Goal: Navigation & Orientation: Find specific page/section

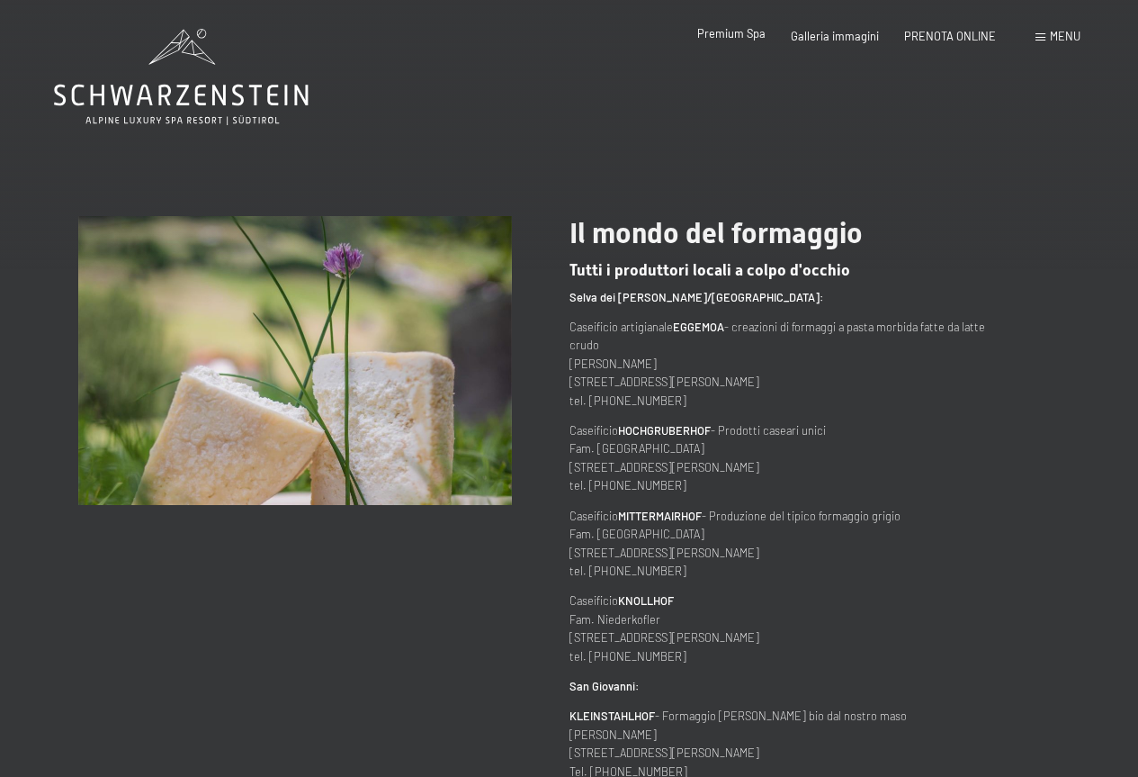
click at [722, 41] on div "Premium Spa" at bounding box center [731, 34] width 68 height 16
click at [742, 27] on span "Premium Spa" at bounding box center [731, 33] width 68 height 14
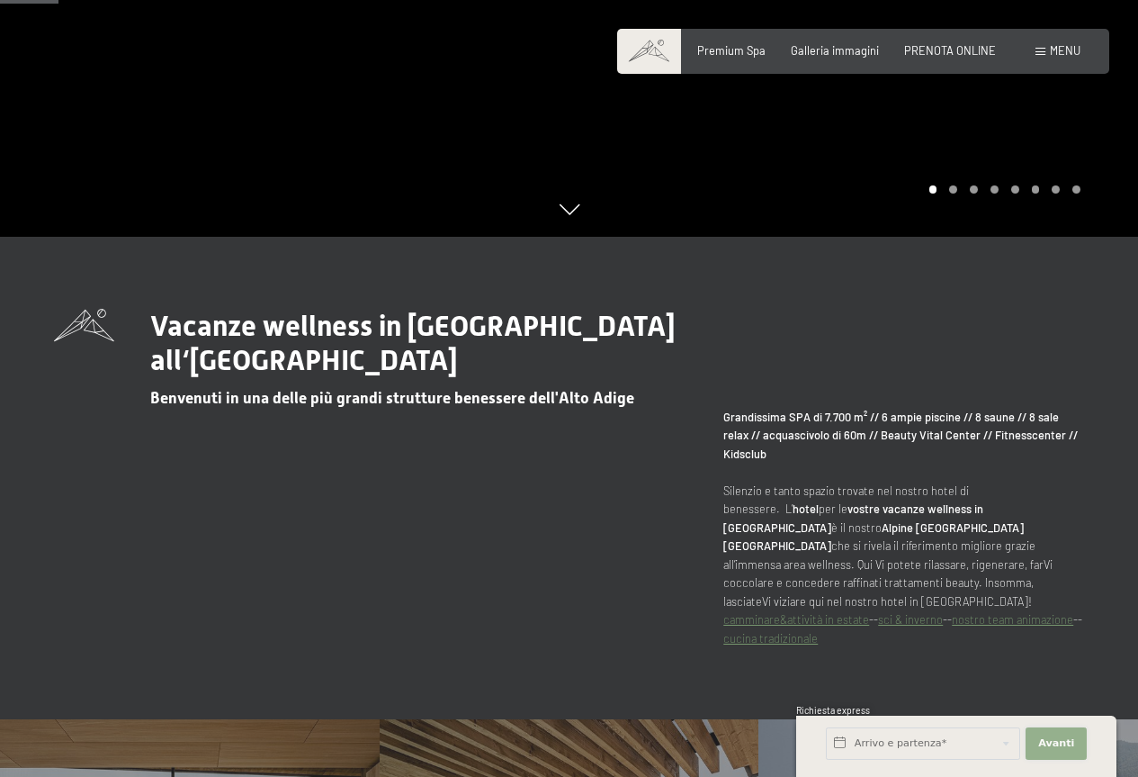
click at [1076, 755] on button "Avanti Nascondere i campi dell'indirizzo" at bounding box center [1056, 743] width 61 height 32
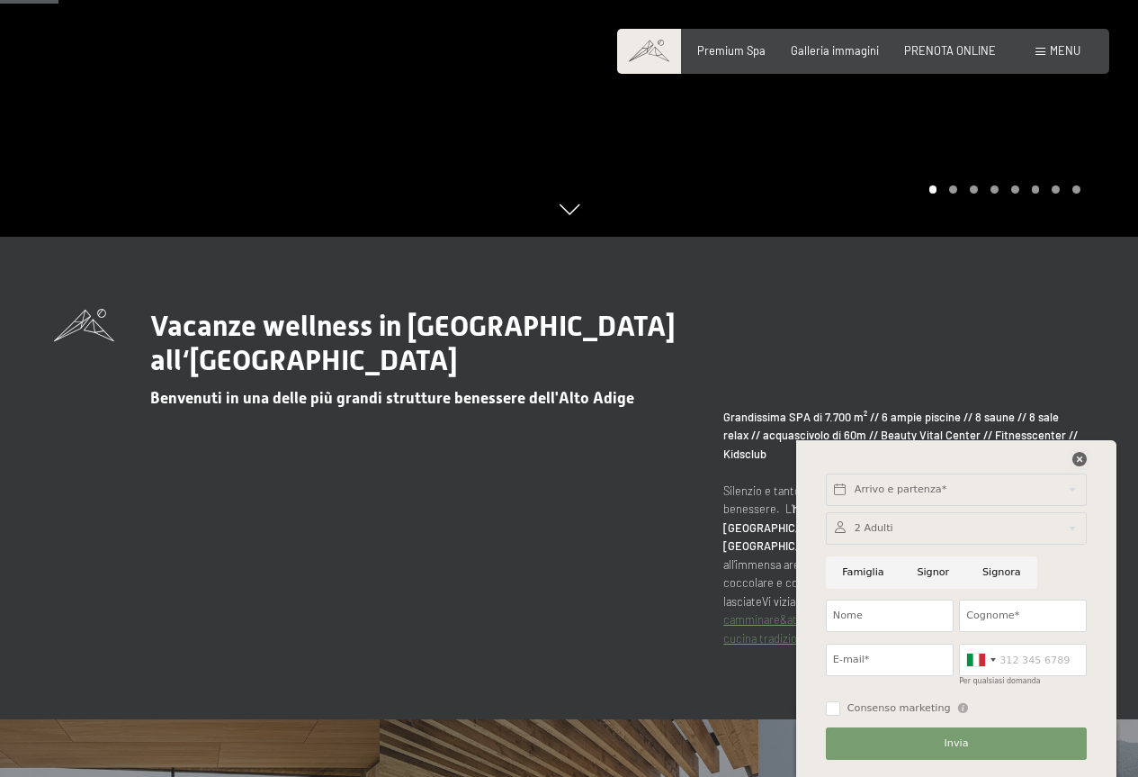
click at [1083, 459] on icon at bounding box center [1080, 459] width 14 height 14
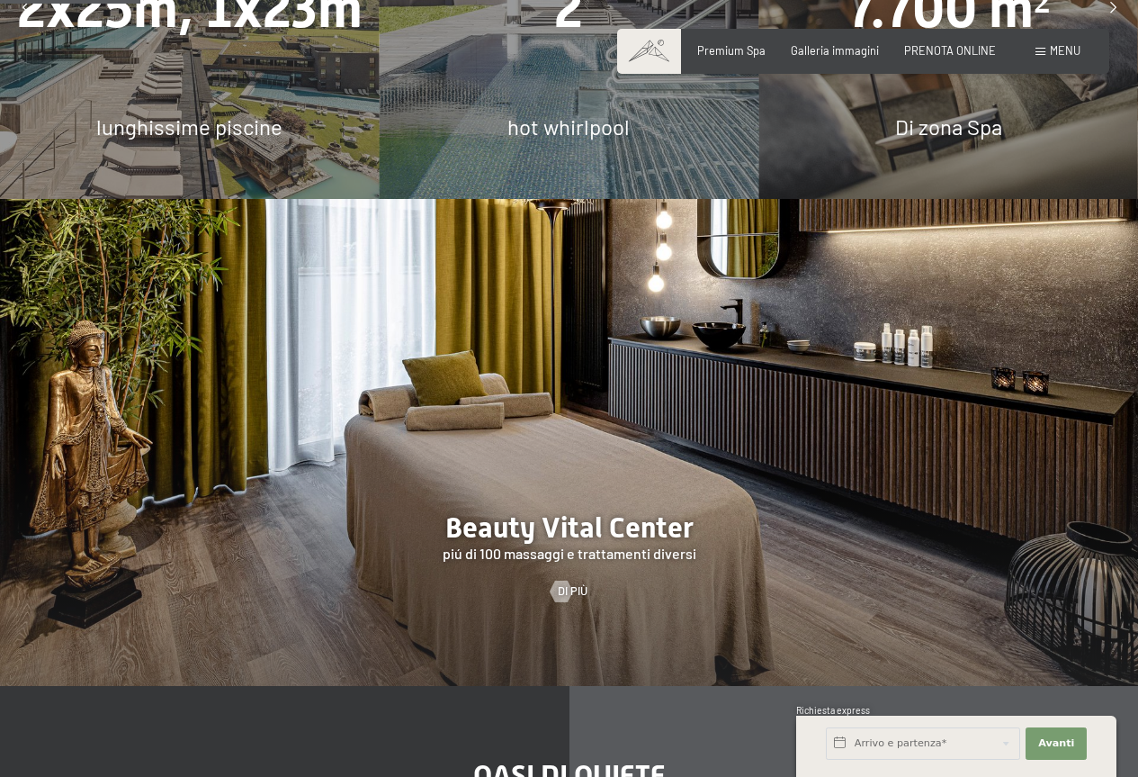
scroll to position [1080, 0]
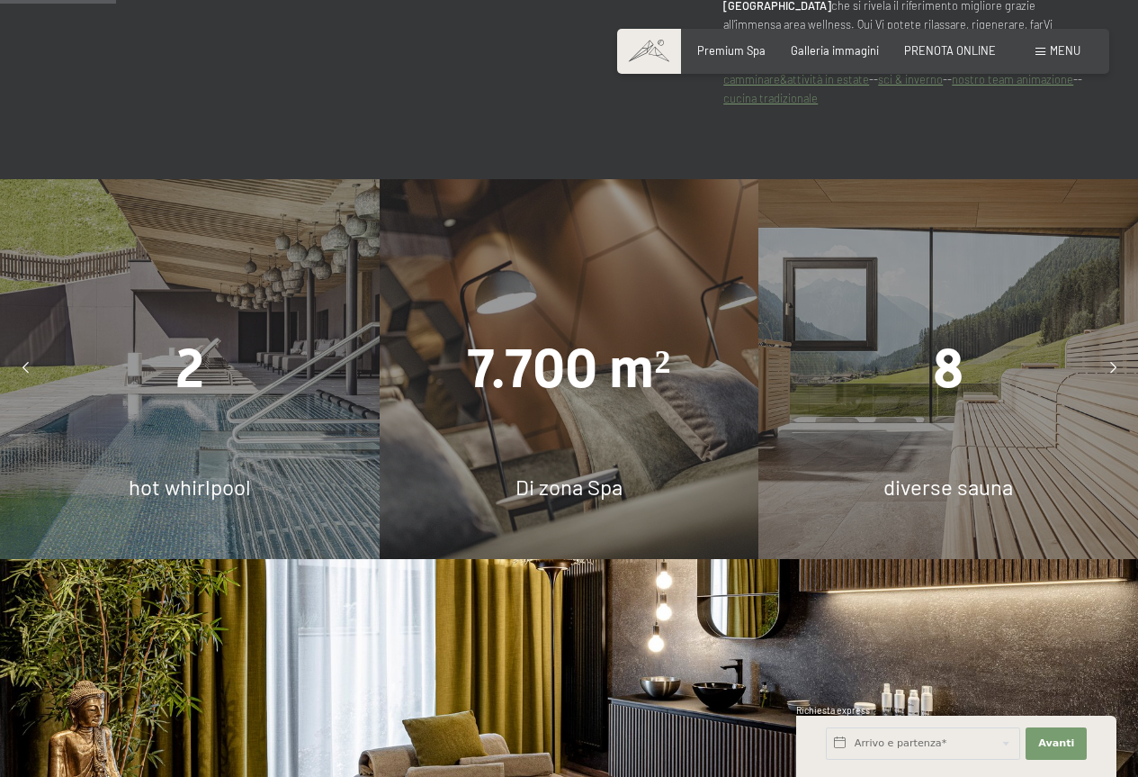
click at [29, 353] on div at bounding box center [25, 369] width 36 height 36
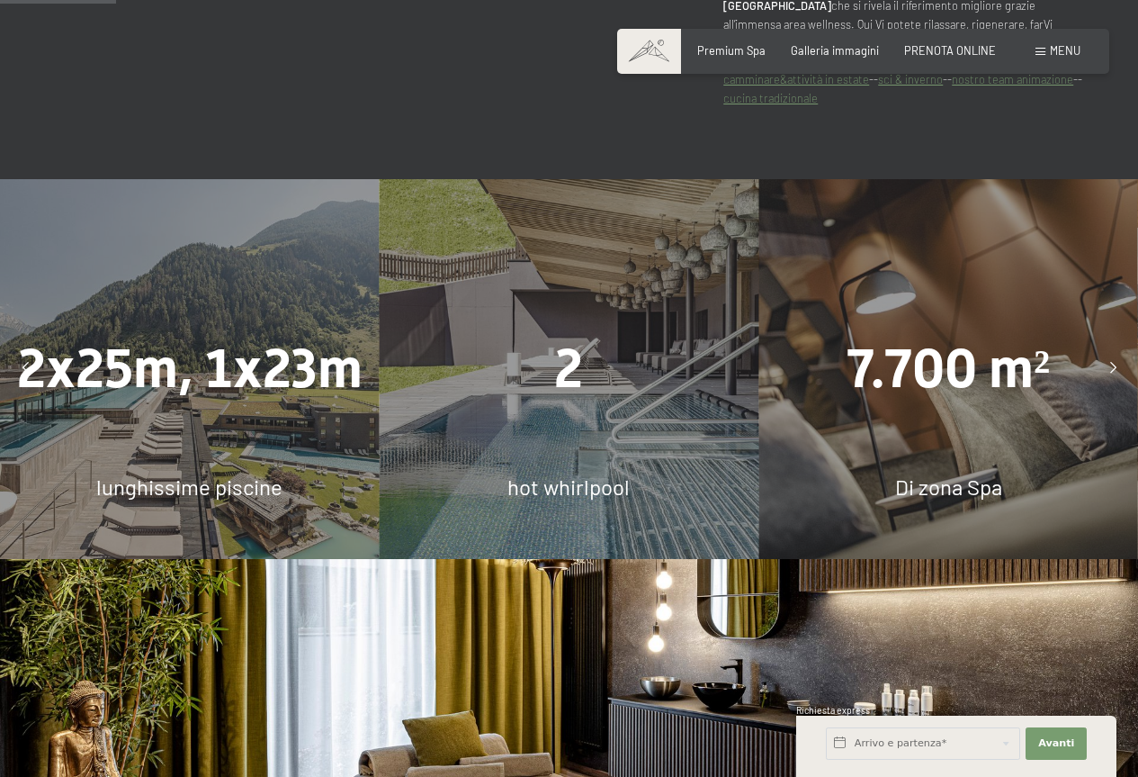
click at [29, 353] on div at bounding box center [25, 369] width 36 height 36
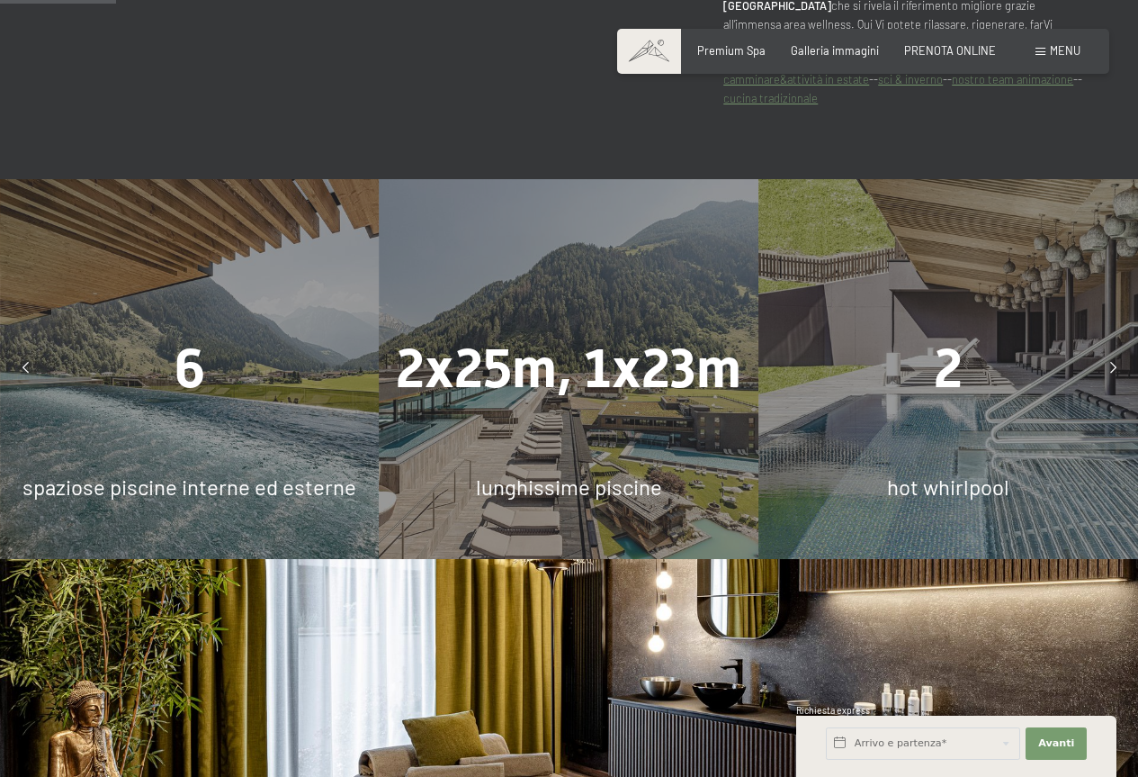
click at [1101, 351] on div at bounding box center [1113, 369] width 36 height 36
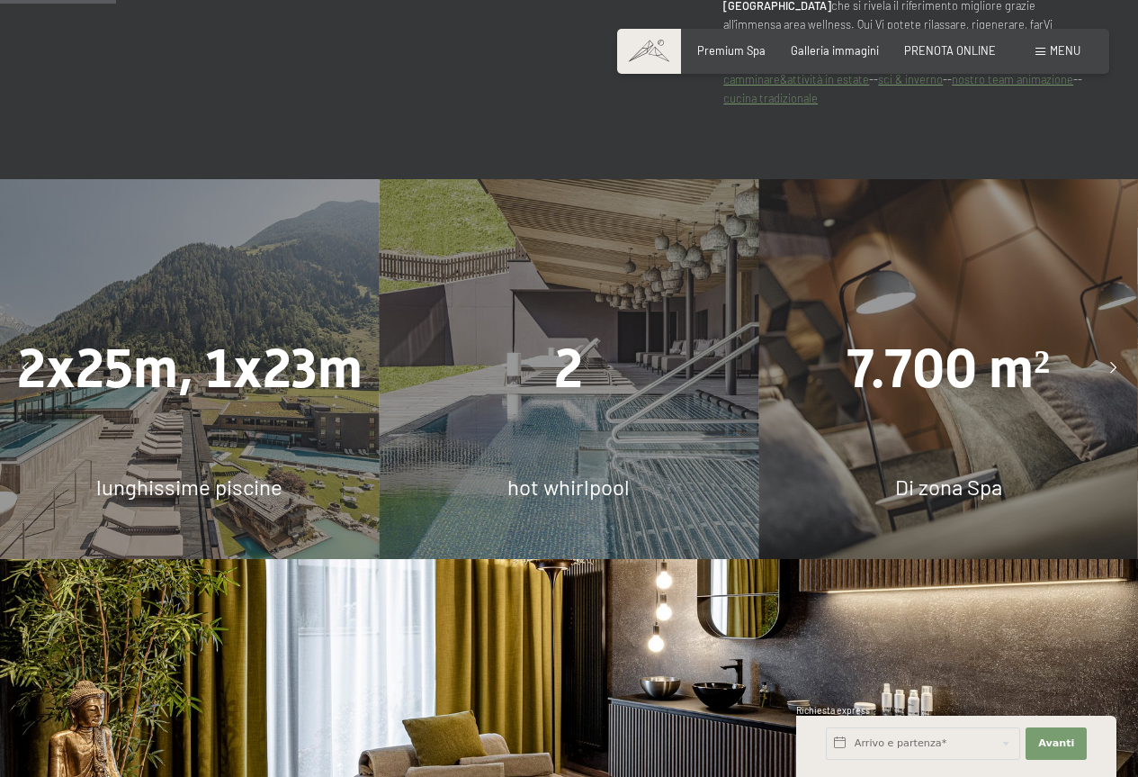
click at [1110, 351] on div at bounding box center [1113, 369] width 36 height 36
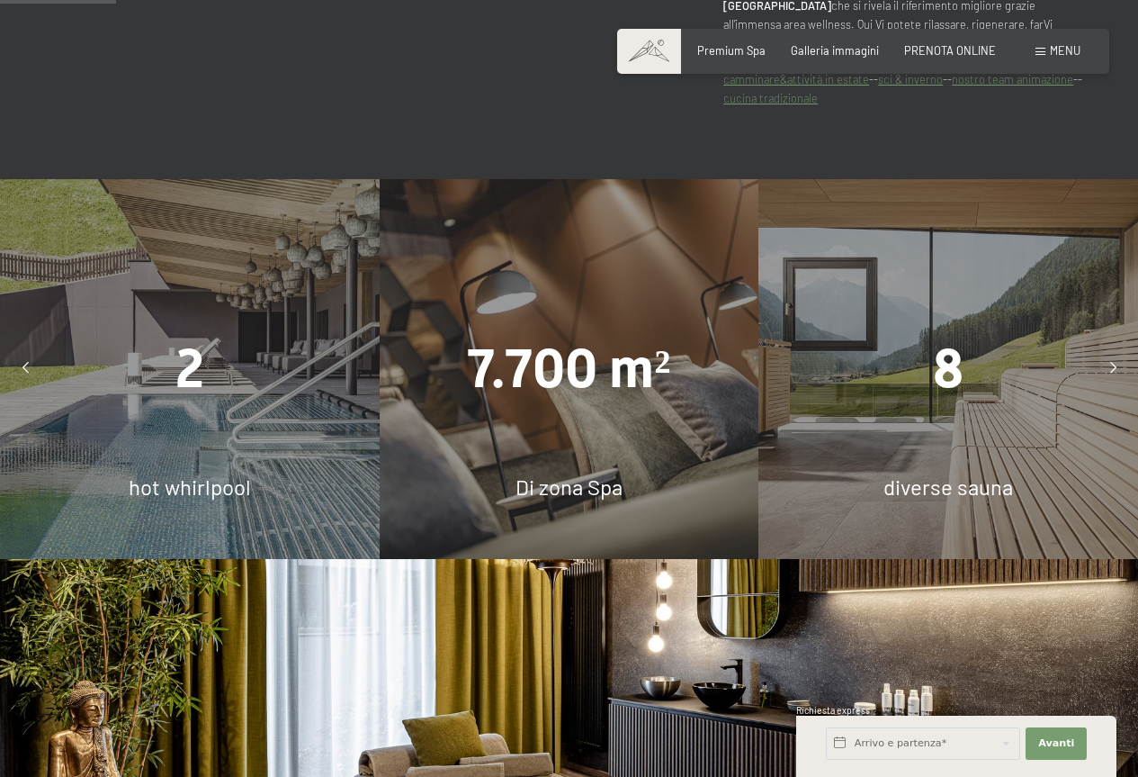
click at [1110, 363] on icon at bounding box center [1113, 369] width 6 height 12
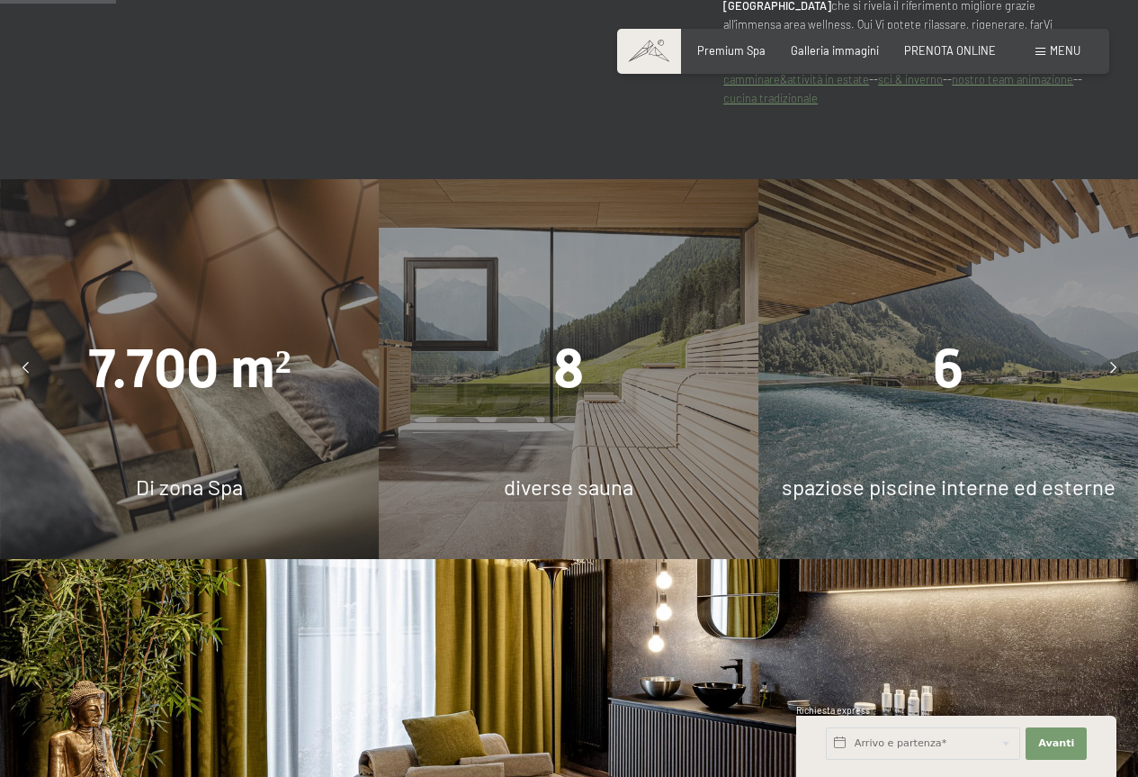
click at [1120, 351] on div at bounding box center [1113, 369] width 36 height 36
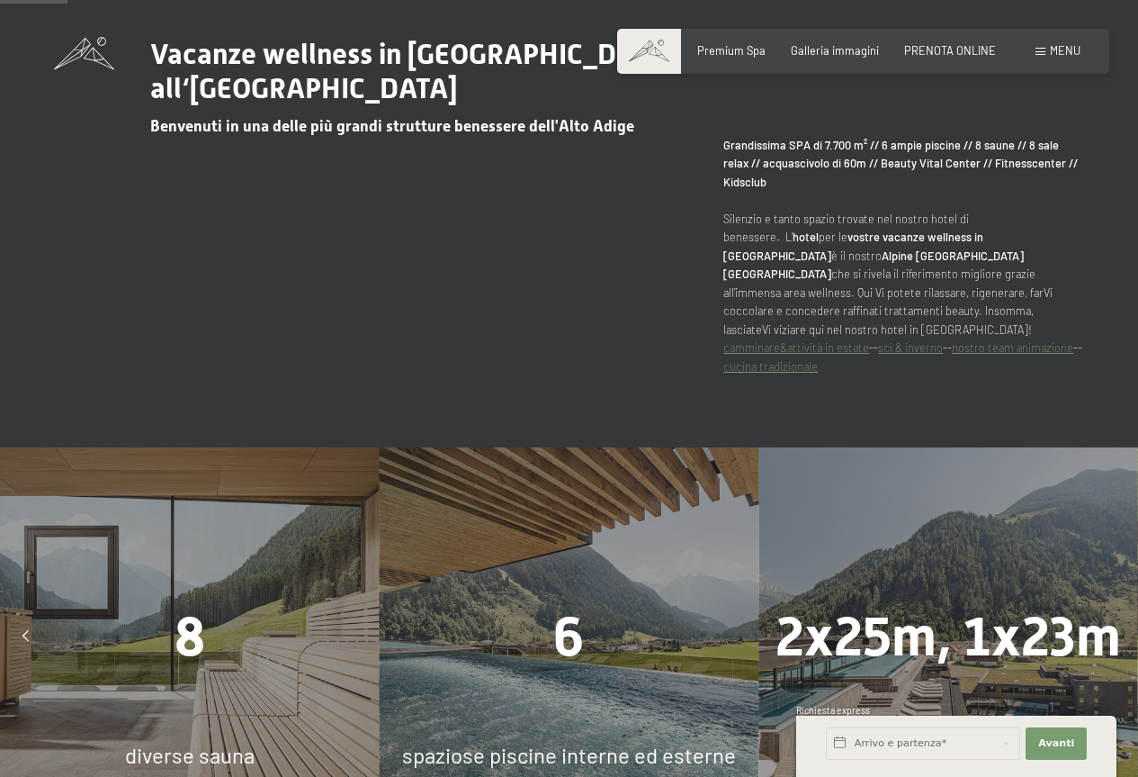
scroll to position [630, 0]
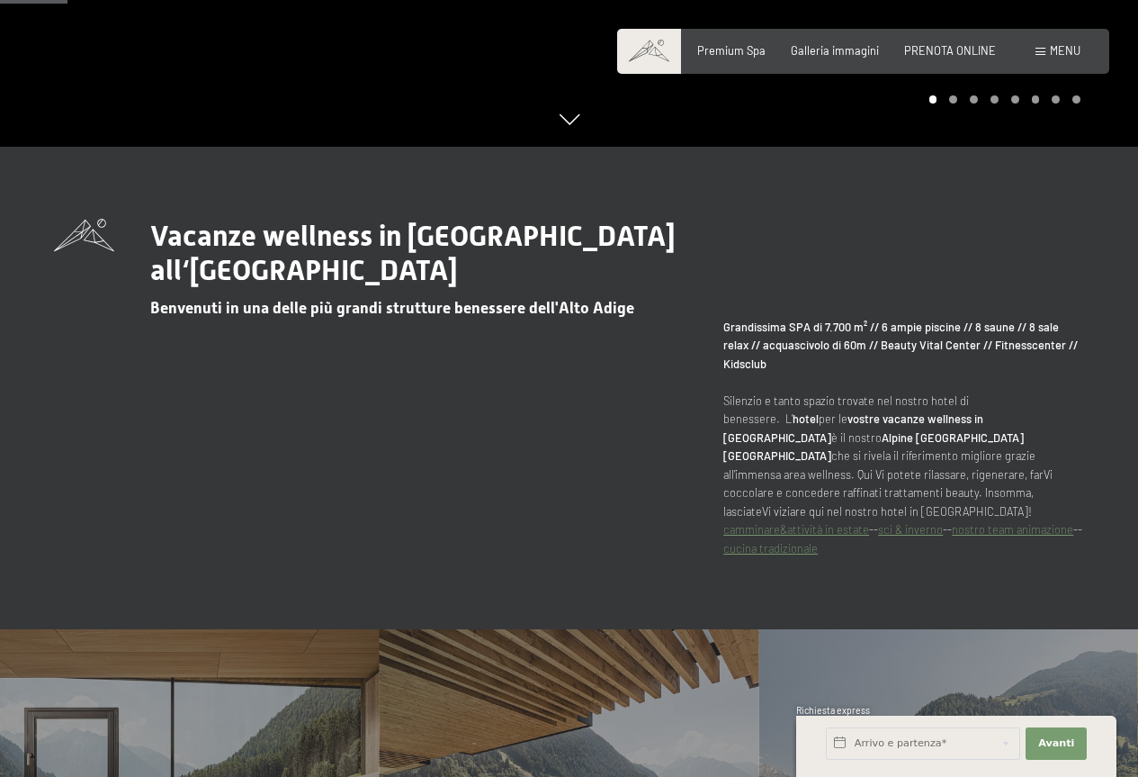
click at [672, 60] on span at bounding box center [649, 51] width 64 height 45
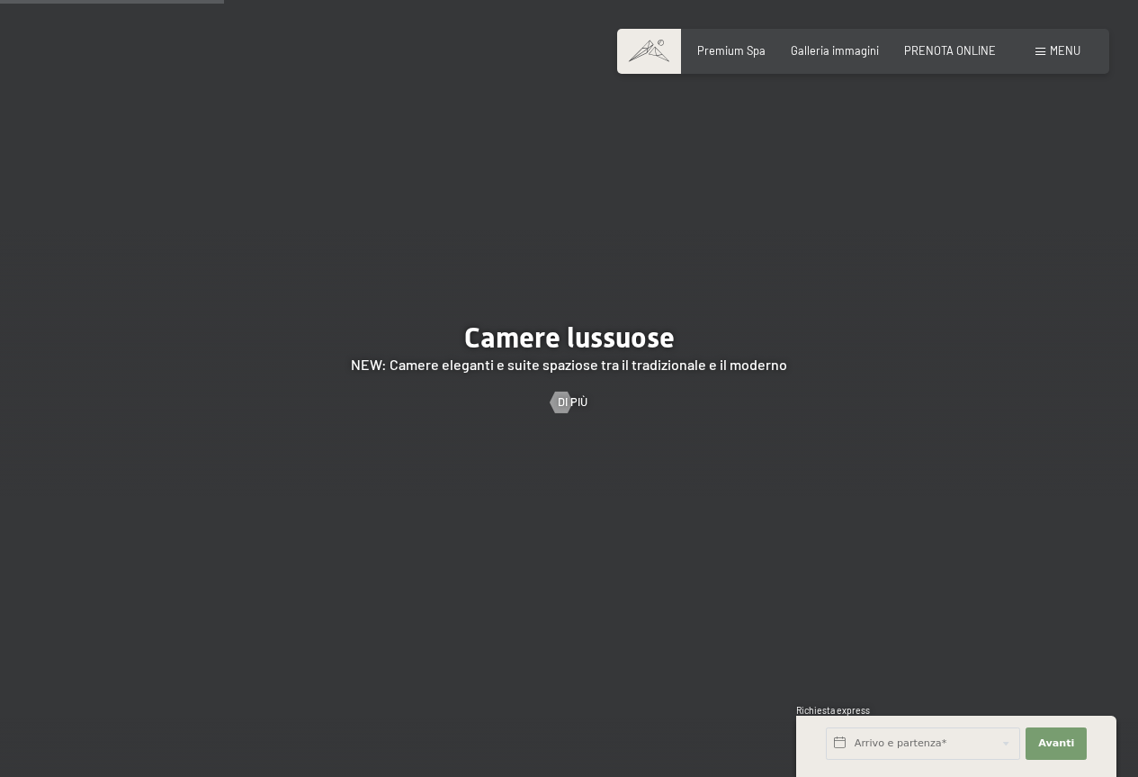
scroll to position [1980, 0]
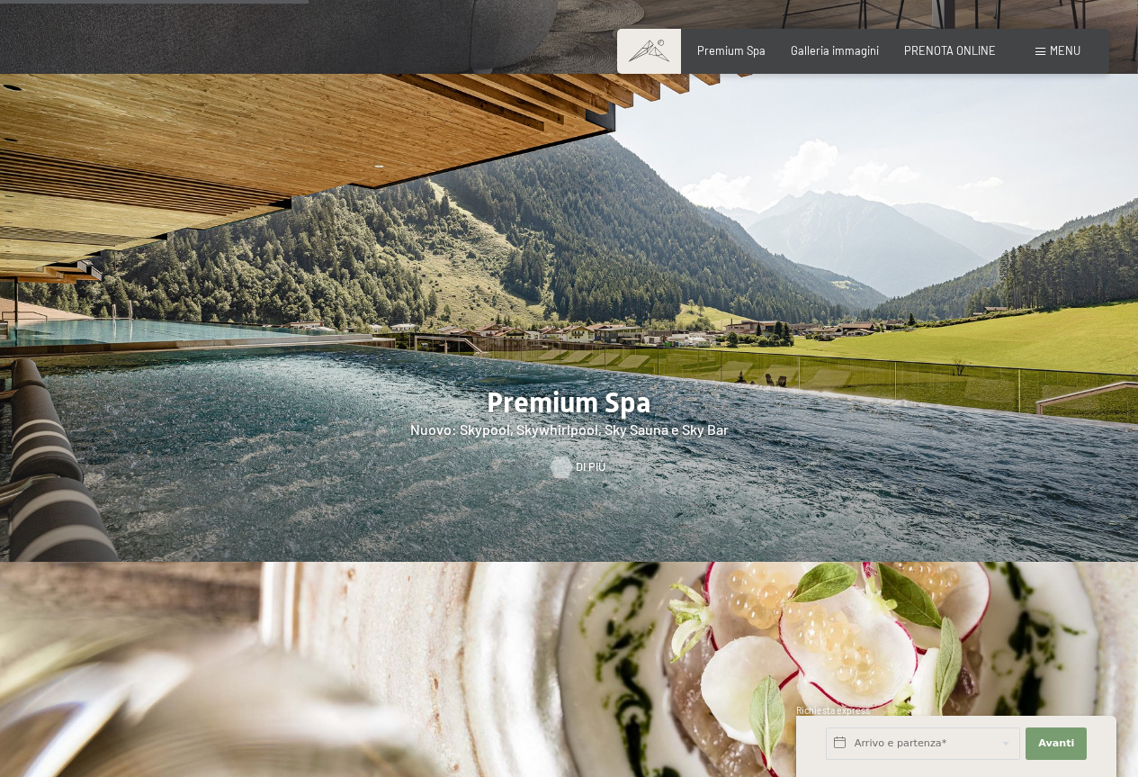
click at [575, 459] on link "Di più" at bounding box center [569, 467] width 37 height 16
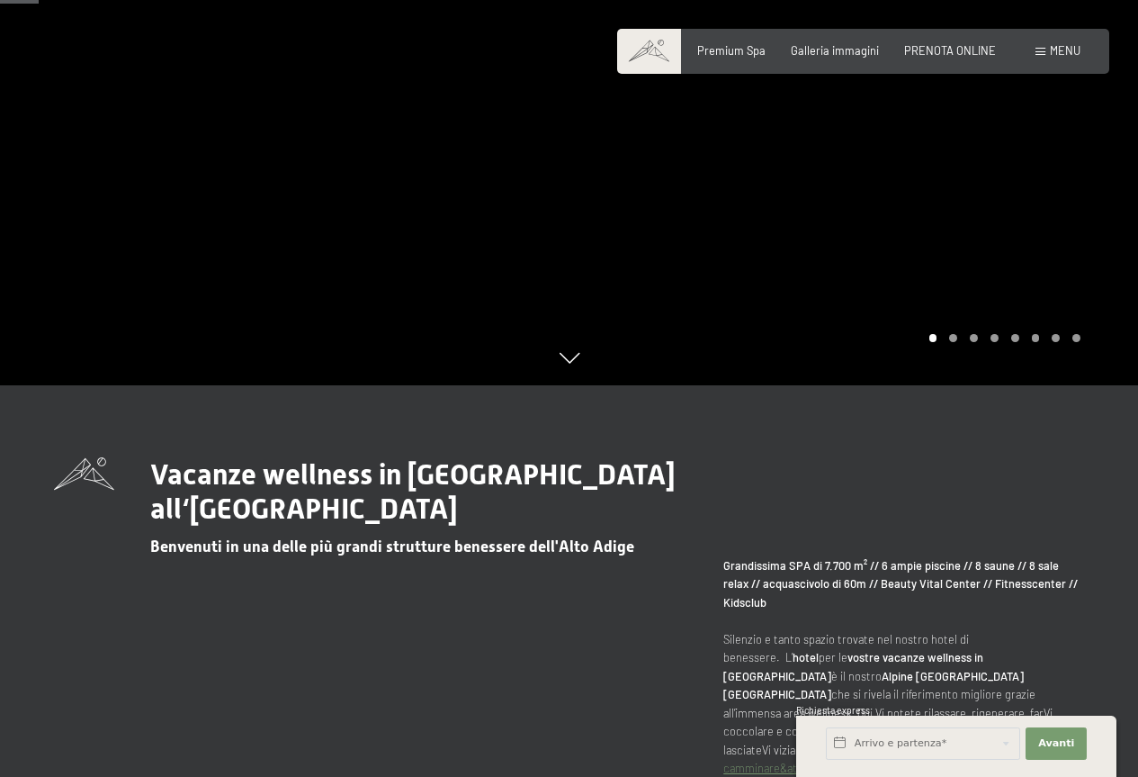
scroll to position [360, 0]
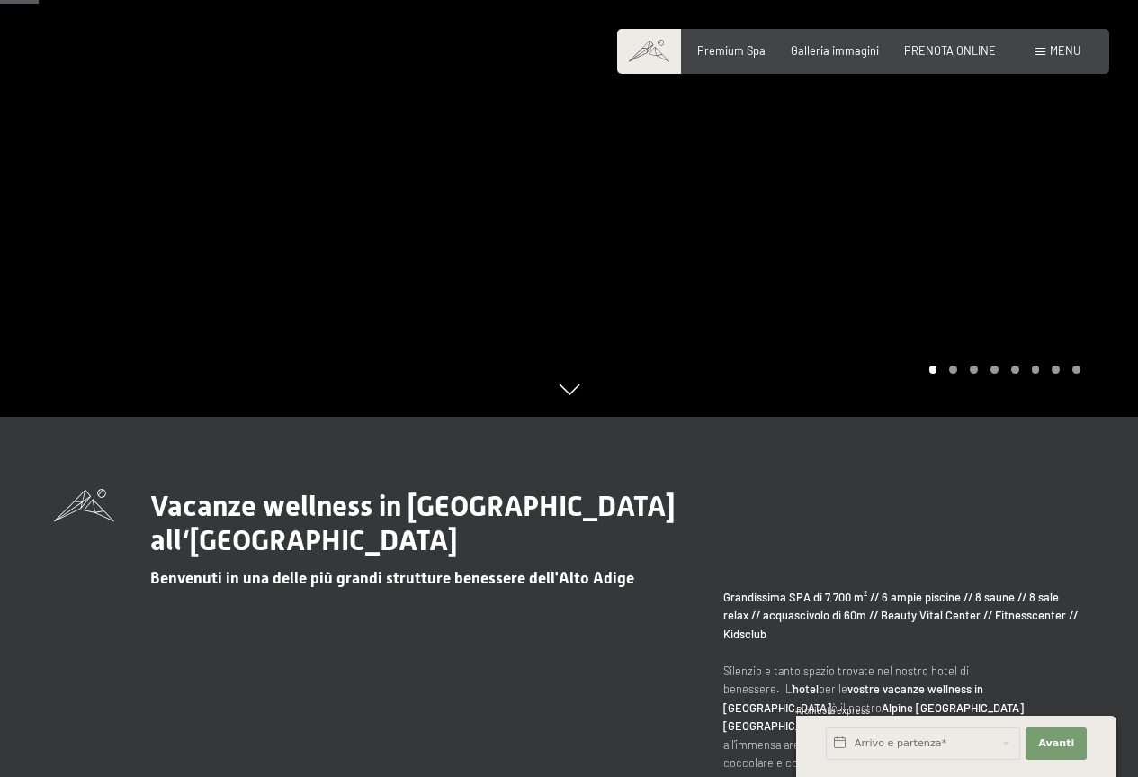
click at [956, 368] on div "Carousel Page 2" at bounding box center [953, 369] width 8 height 8
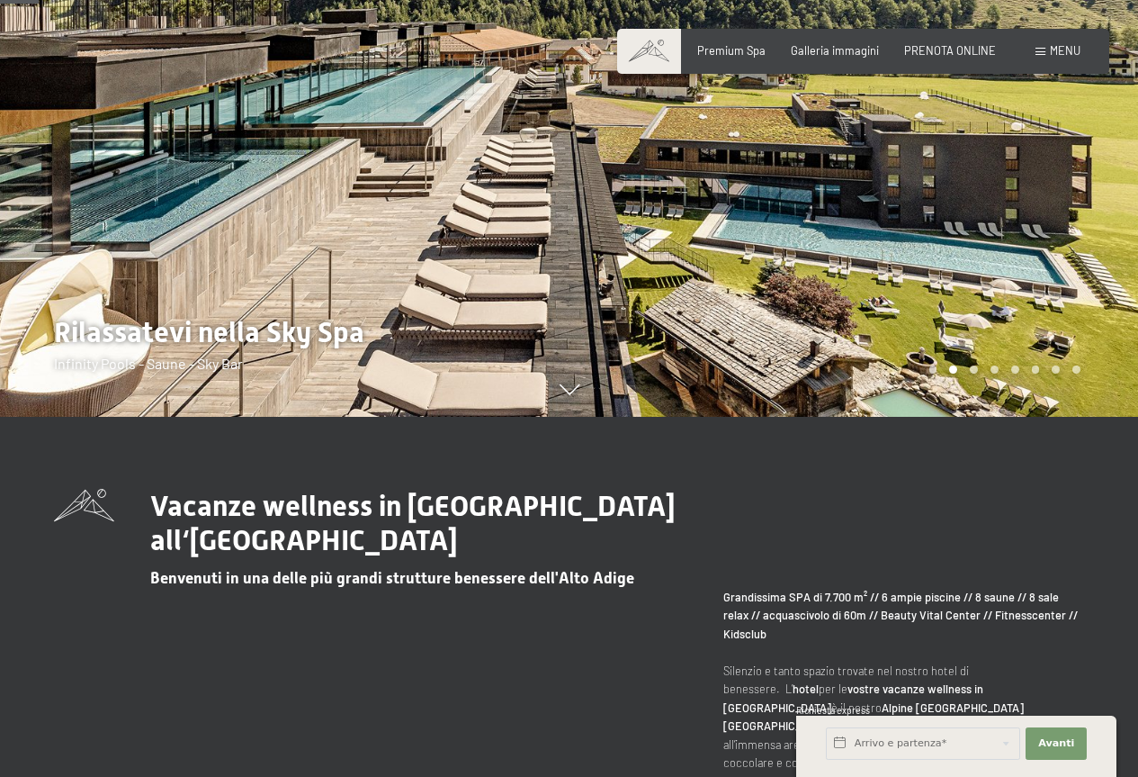
click at [993, 369] on div "Carousel Page 4" at bounding box center [995, 369] width 8 height 8
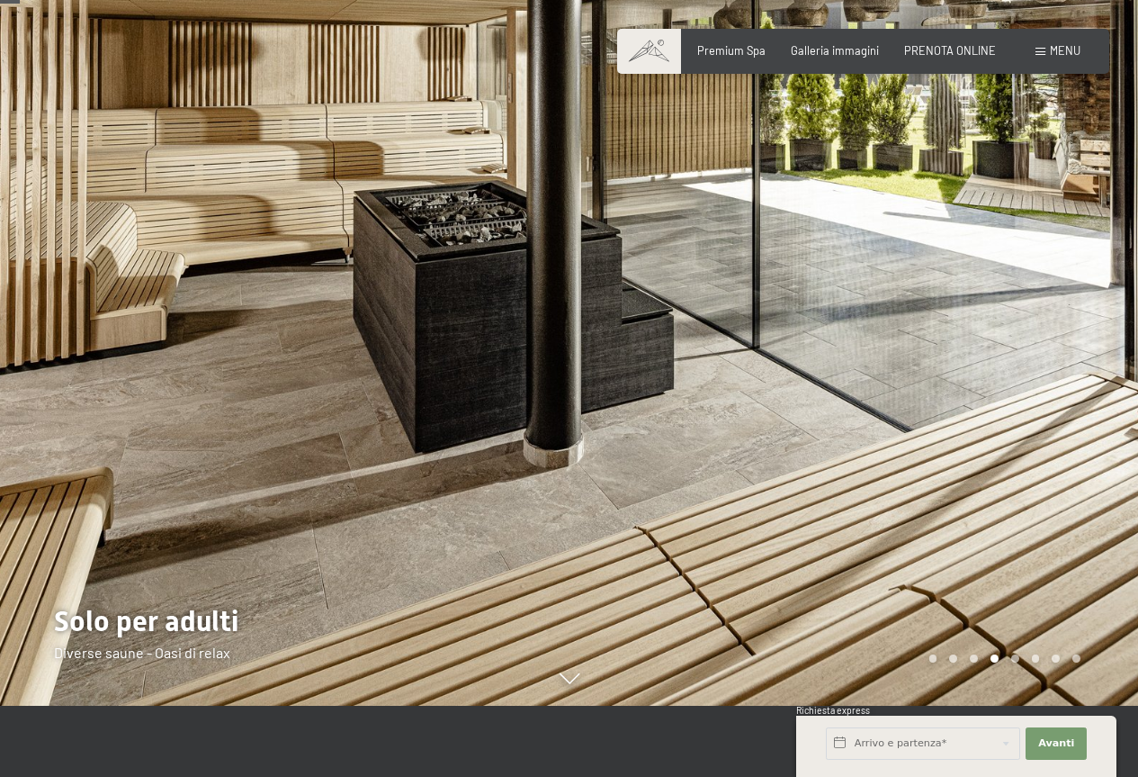
scroll to position [180, 0]
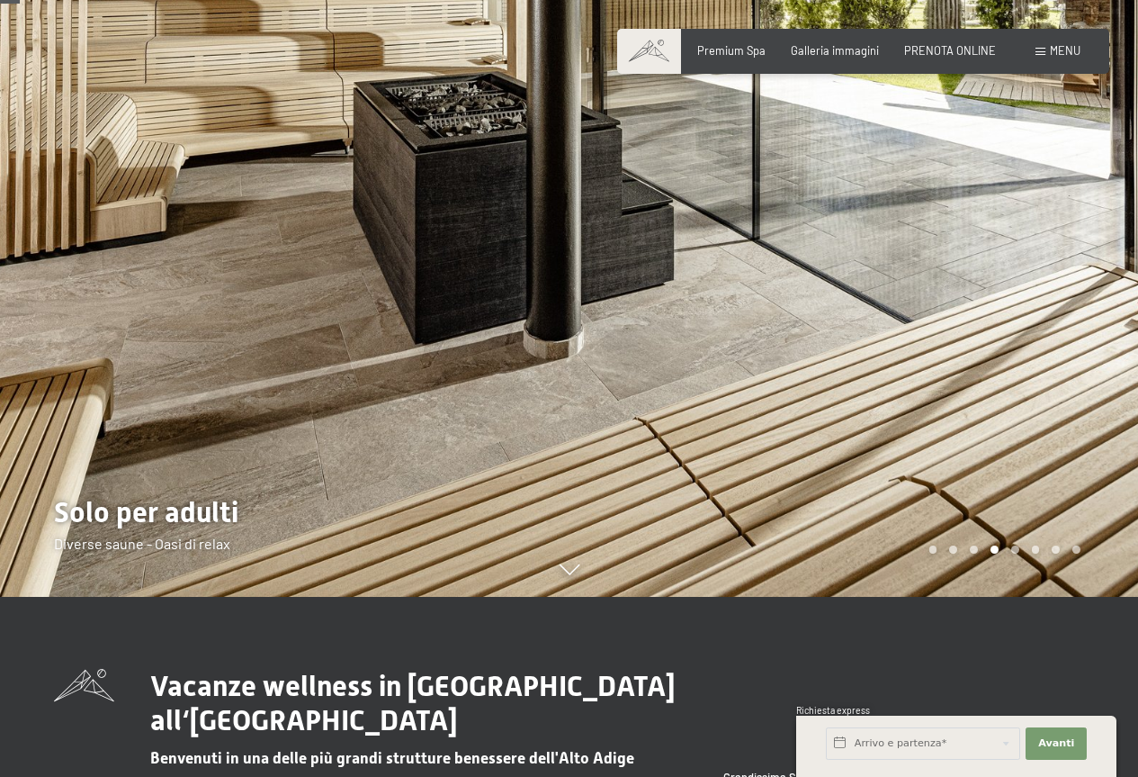
click at [1017, 550] on div "Carousel Page 5" at bounding box center [1015, 549] width 8 height 8
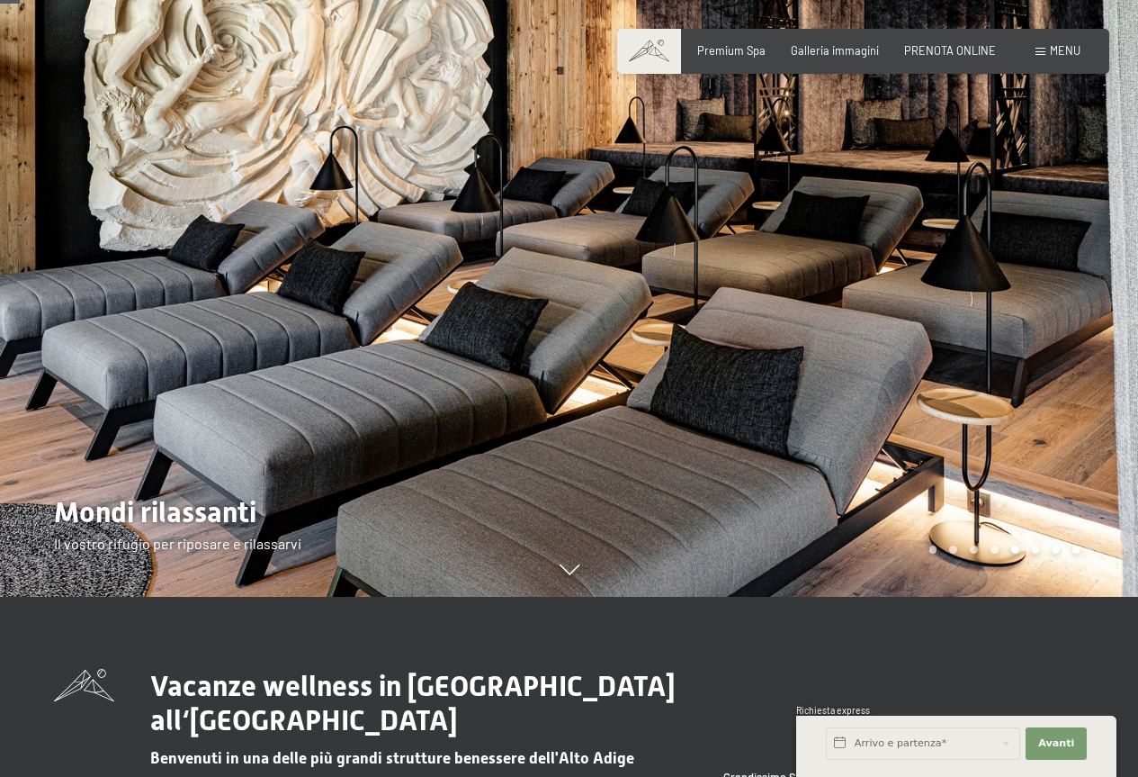
click at [1032, 550] on div "Carousel Page 6" at bounding box center [1036, 549] width 8 height 8
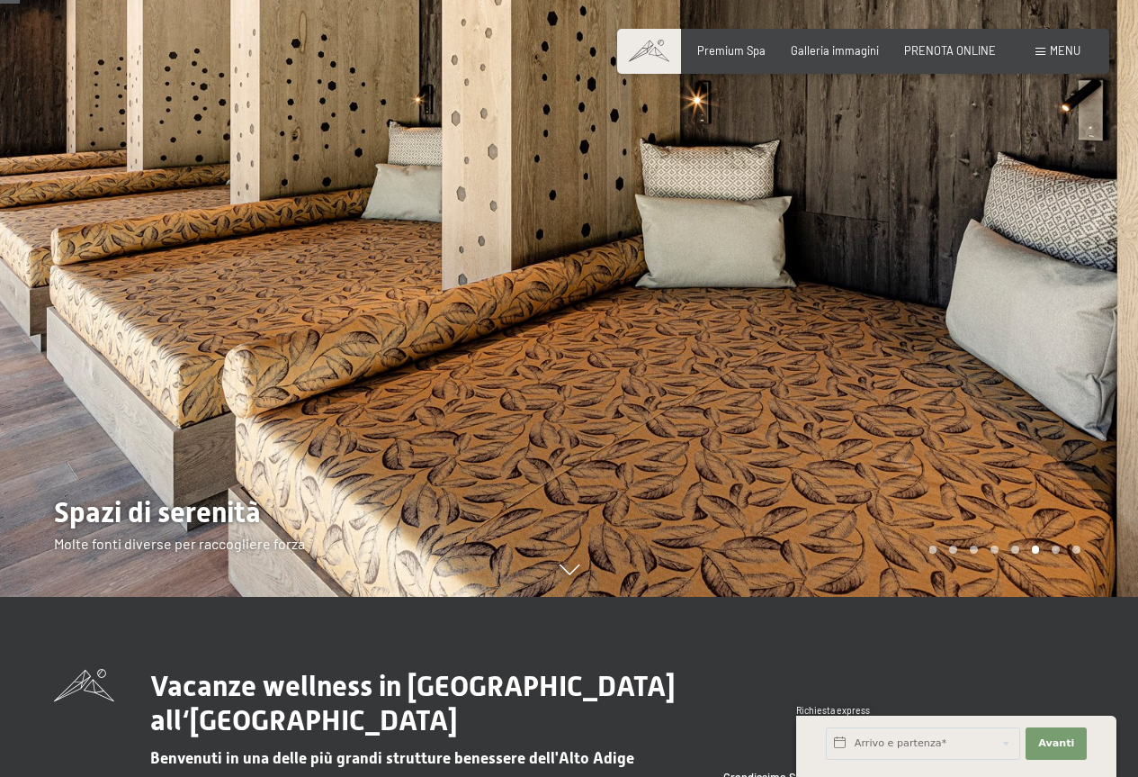
click at [1059, 551] on div "Carousel Page 7" at bounding box center [1056, 549] width 8 height 8
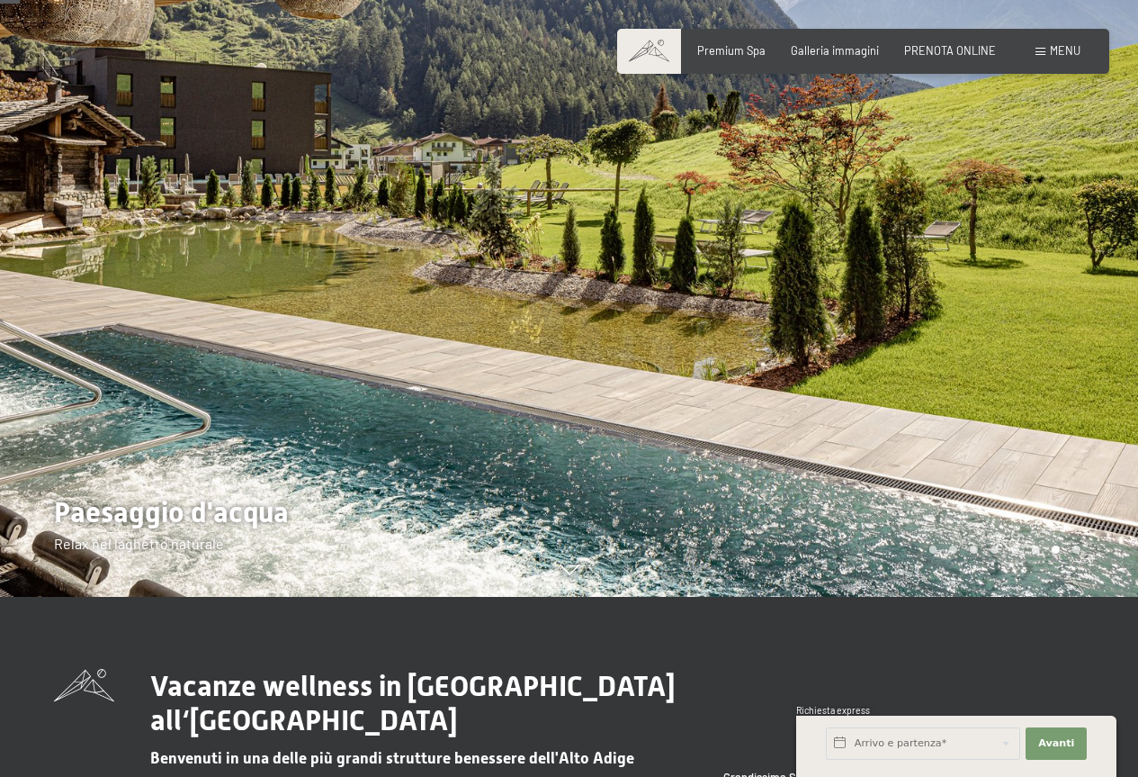
click at [1073, 552] on div "Carousel Page 8" at bounding box center [1077, 549] width 8 height 8
